Goal: Information Seeking & Learning: Learn about a topic

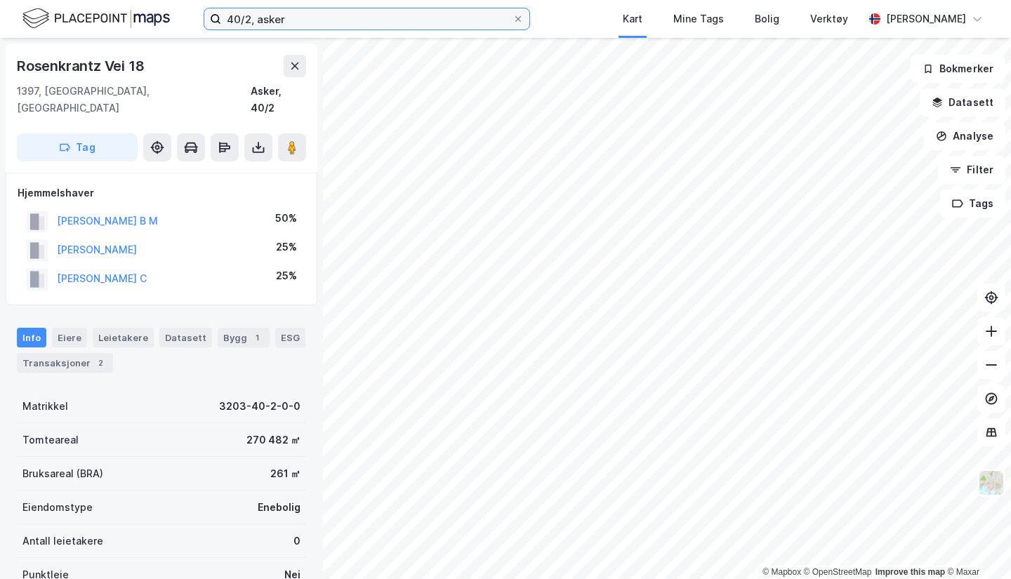
click at [254, 17] on input "40/2, asker" at bounding box center [366, 18] width 291 height 21
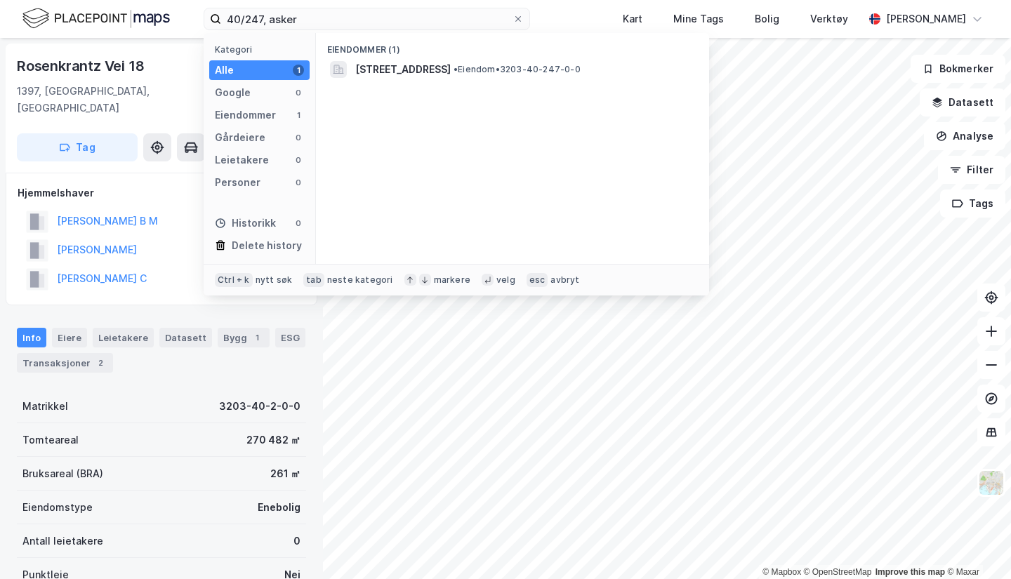
click at [389, 65] on span "[STREET_ADDRESS]" at bounding box center [402, 69] width 95 height 17
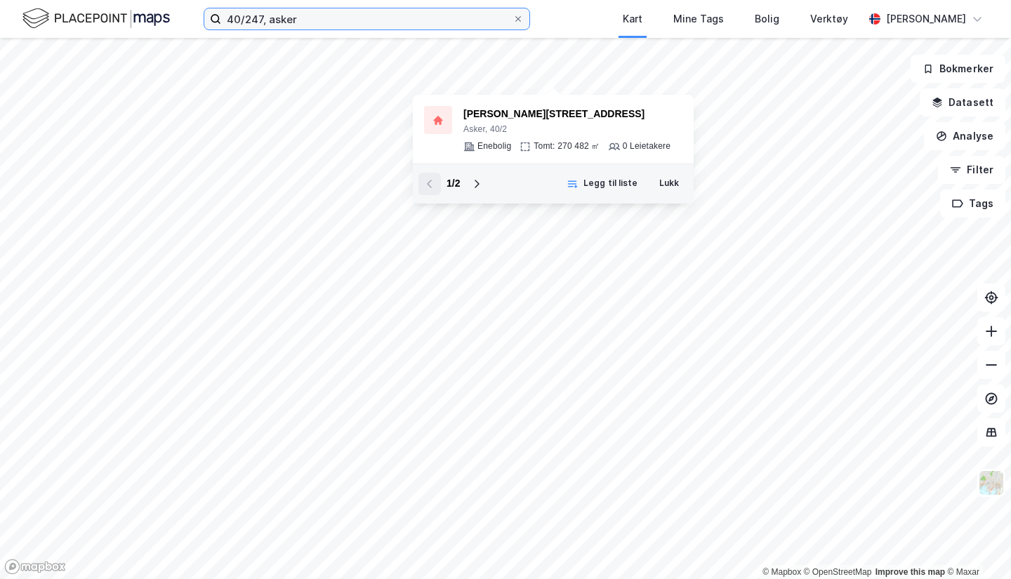
click at [265, 20] on input "40/247, asker" at bounding box center [366, 18] width 291 height 21
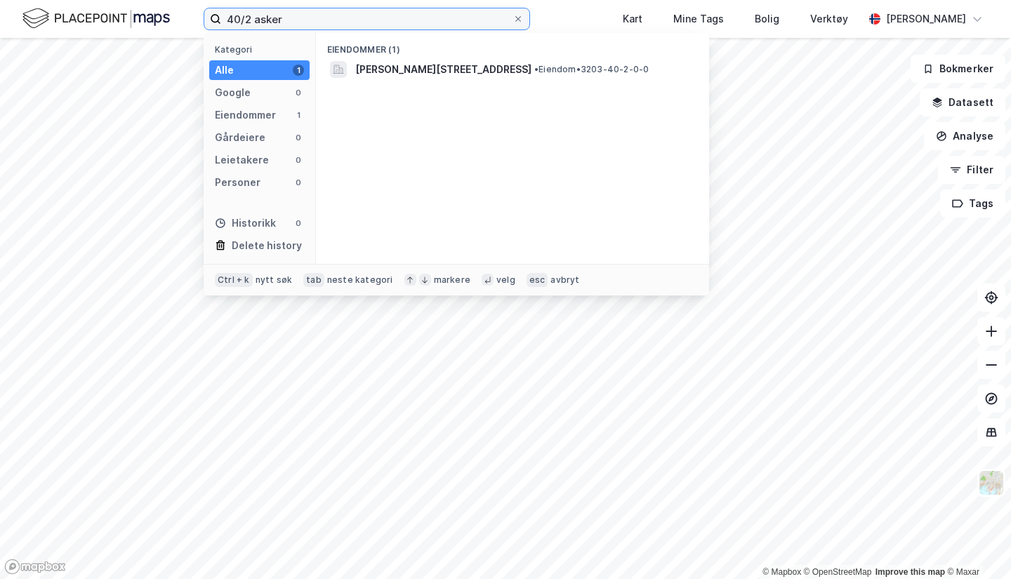
type input "40/2 asker"
click at [426, 69] on span "[PERSON_NAME][STREET_ADDRESS]" at bounding box center [443, 69] width 176 height 17
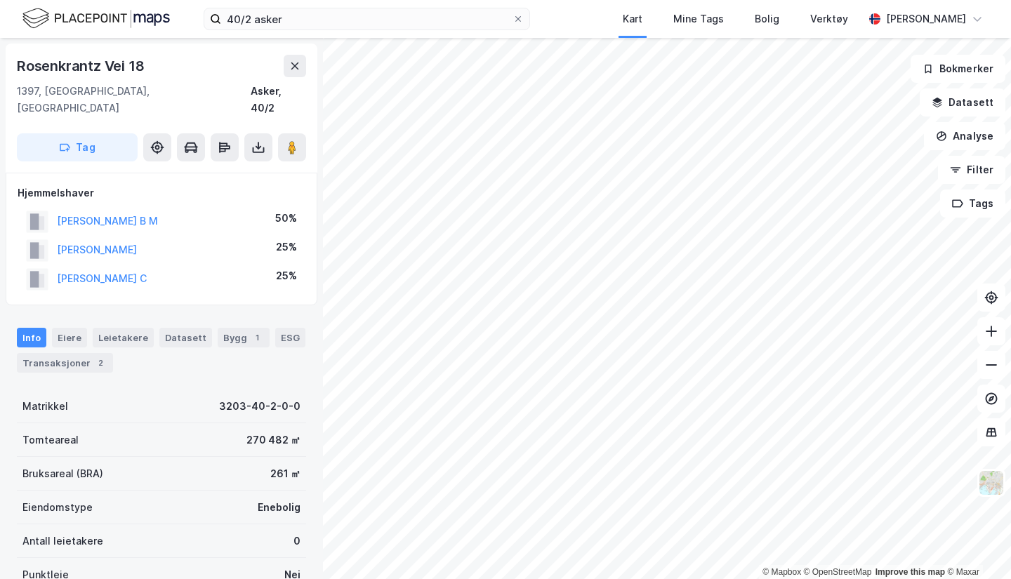
click at [93, 353] on div "Transaksjoner 2" at bounding box center [65, 363] width 96 height 20
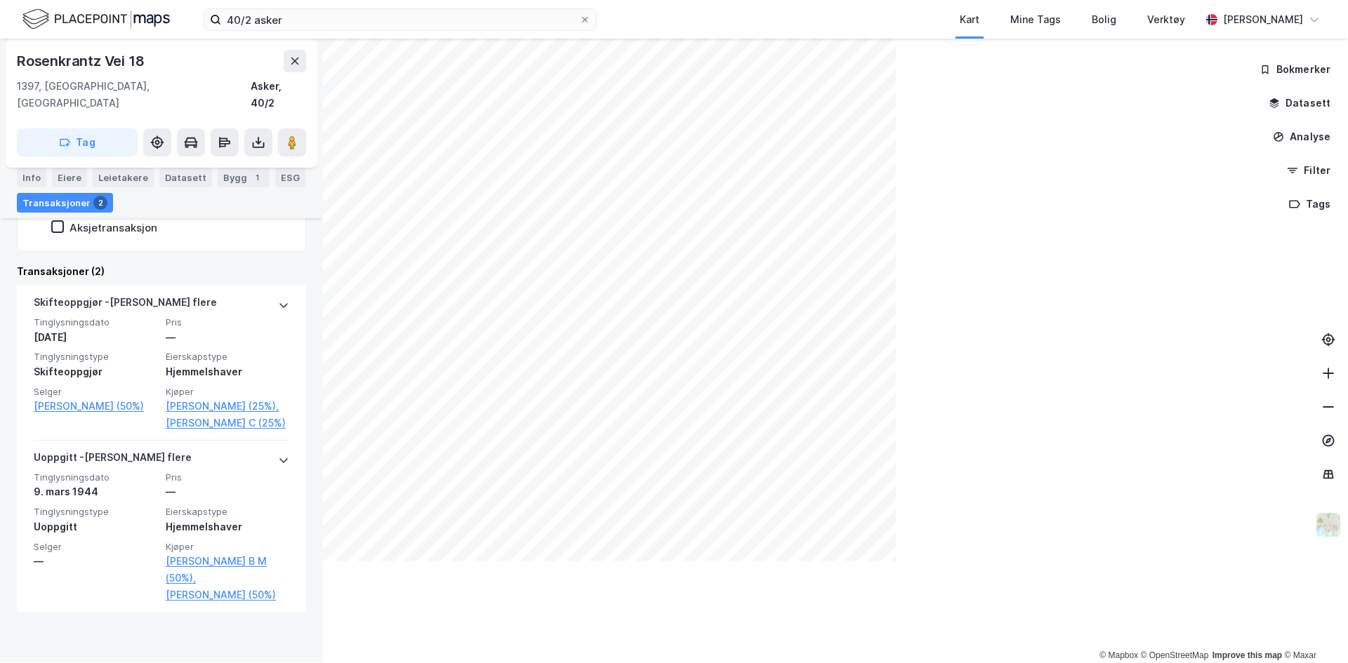
scroll to position [332, 0]
